Goal: Obtain resource: Obtain resource

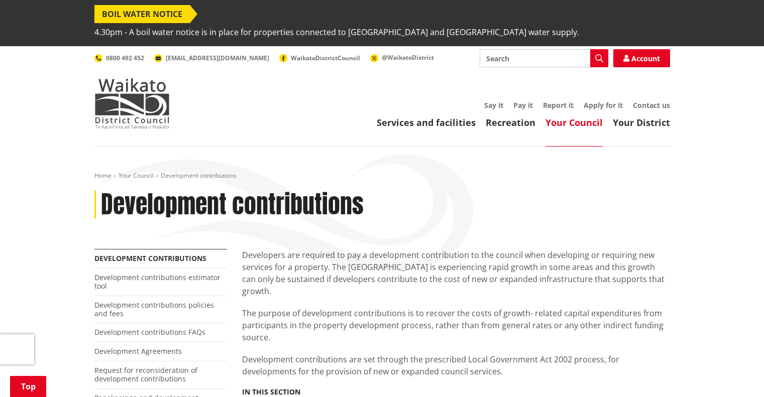
scroll to position [151, 0]
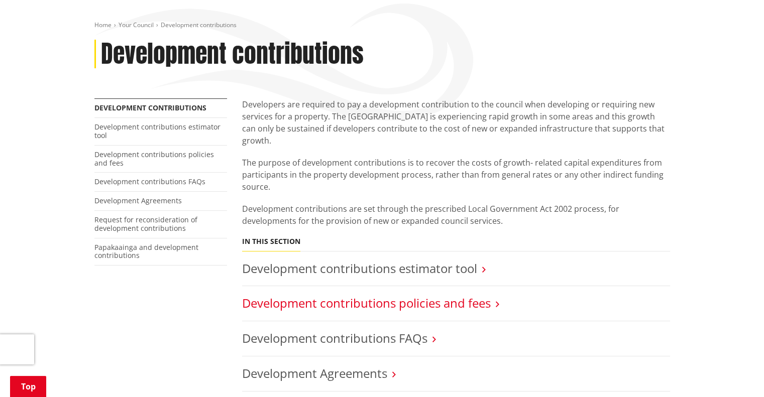
click at [464, 295] on link "Development contributions policies and fees" at bounding box center [366, 303] width 249 height 17
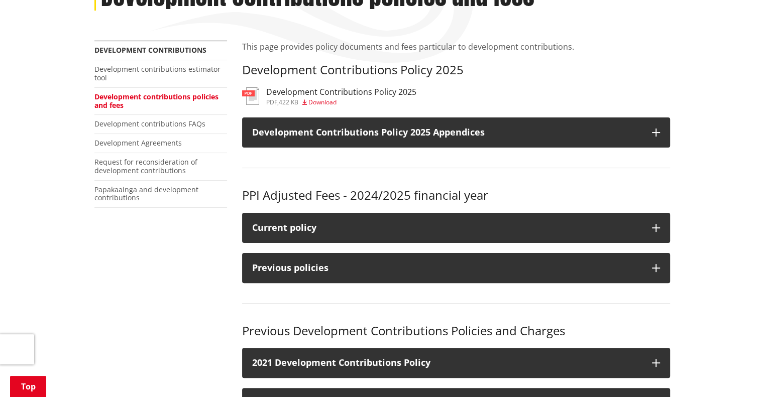
scroll to position [301, 0]
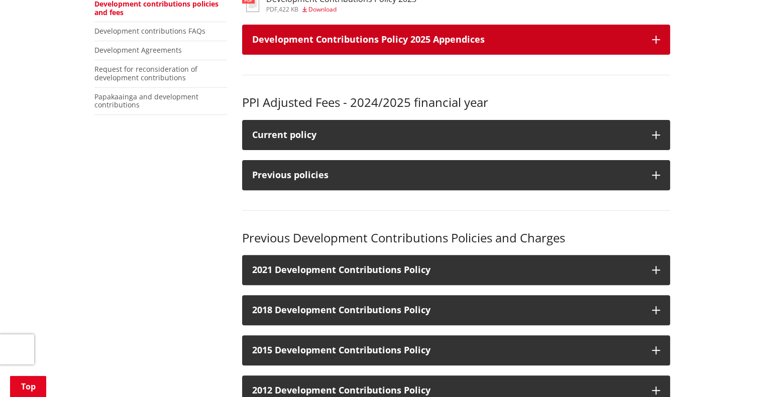
click at [530, 35] on h3 "Development Contributions Policy 2025 Appendices" at bounding box center [447, 40] width 390 height 10
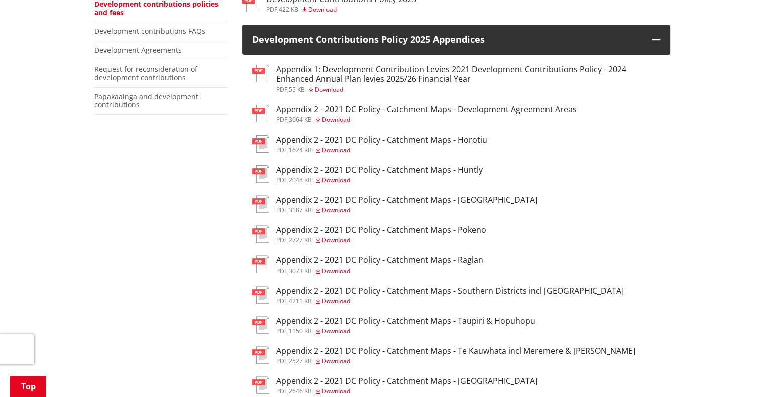
click at [480, 195] on h3 "Appendix 2 - 2021 DC Policy - Catchment Maps - Ngaruawahia" at bounding box center [406, 200] width 261 height 10
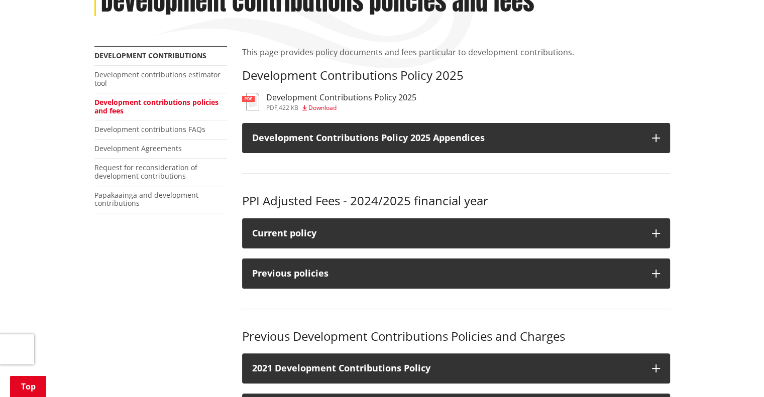
scroll to position [201, 0]
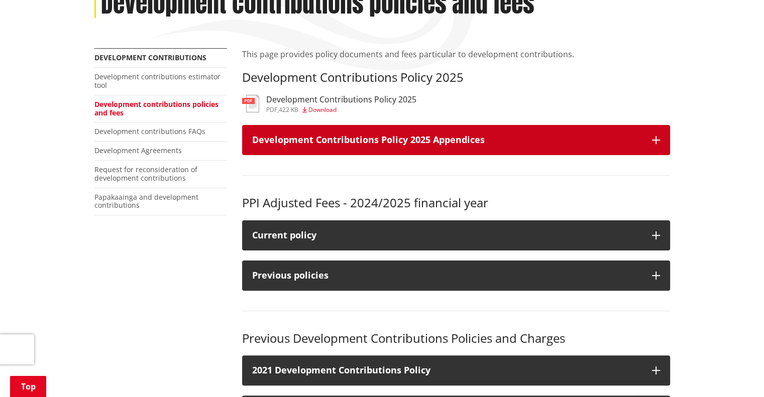
click at [491, 125] on button "Development Contributions Policy 2025 Appendices" at bounding box center [456, 140] width 428 height 30
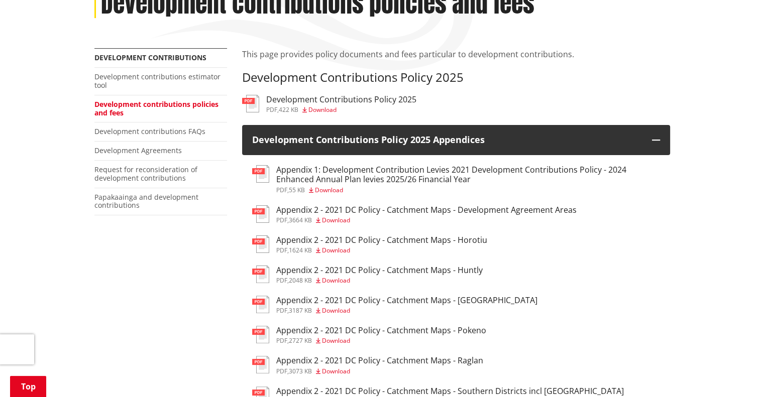
click at [541, 205] on h3 "Appendix 2 - 2021 DC Policy - Catchment Maps - Development Agreement Areas" at bounding box center [426, 210] width 300 height 10
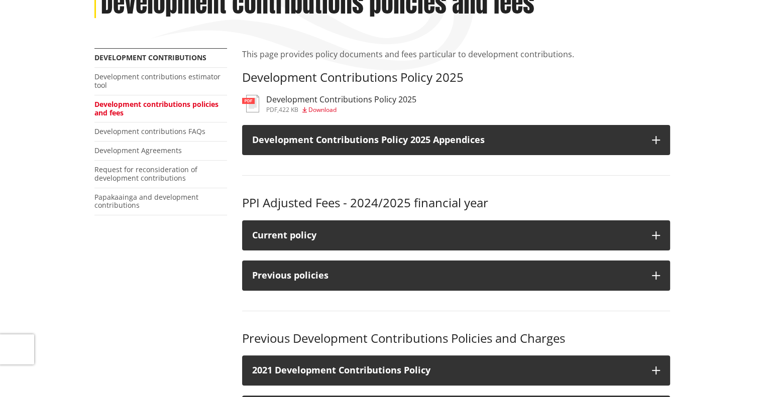
scroll to position [201, 0]
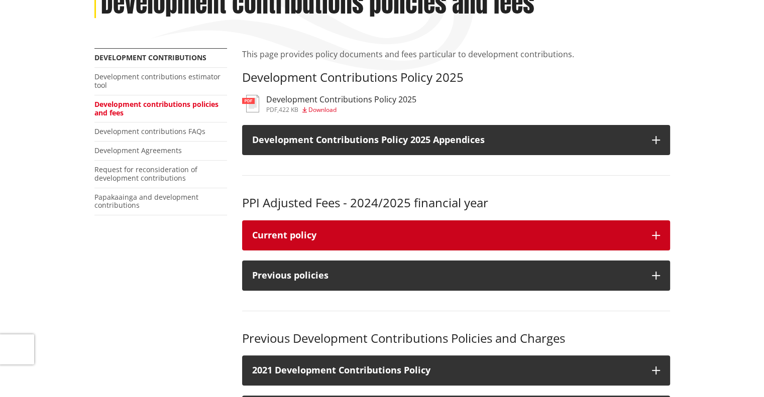
click at [506, 230] on div "Current policy" at bounding box center [447, 235] width 390 height 10
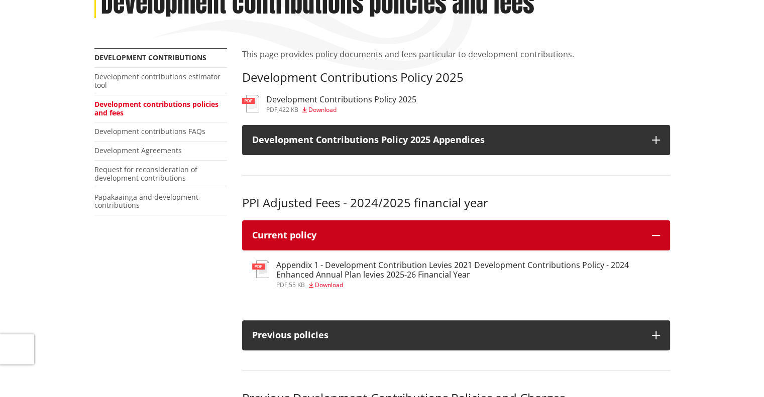
click at [512, 230] on div "Current policy" at bounding box center [447, 235] width 390 height 10
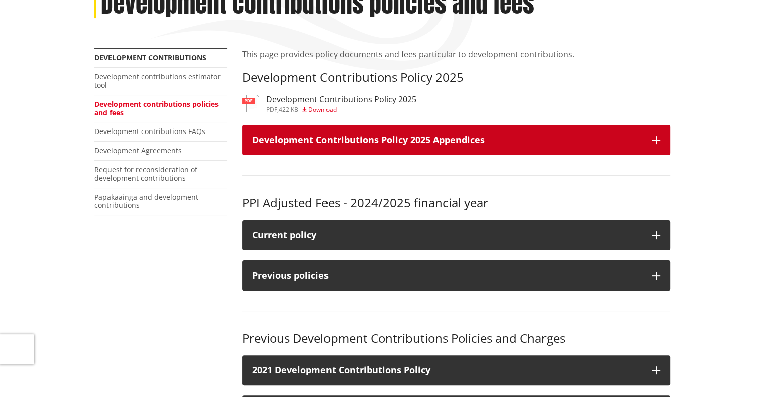
click at [513, 135] on h3 "Development Contributions Policy 2025 Appendices" at bounding box center [447, 140] width 390 height 10
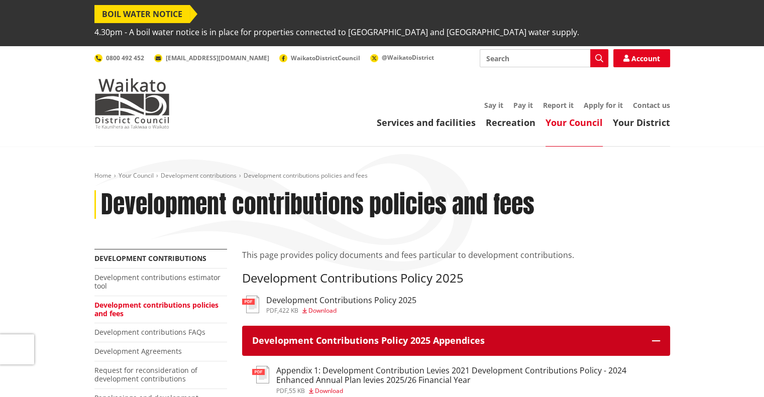
scroll to position [151, 0]
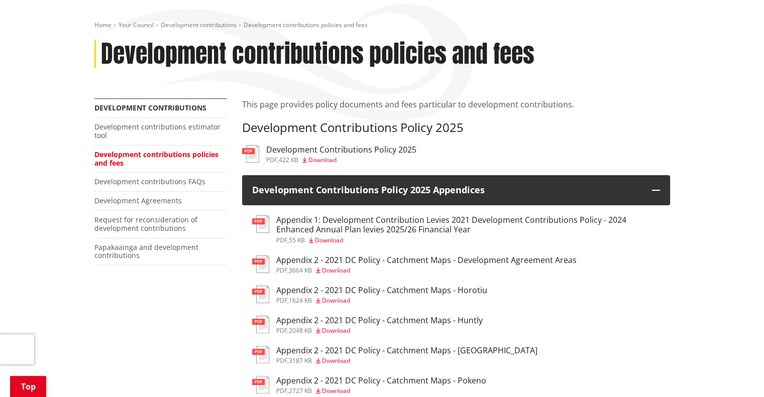
click at [549, 256] on h3 "Appendix 2 - 2021 DC Policy - Catchment Maps - Development Agreement Areas" at bounding box center [426, 261] width 300 height 10
